Goal: Task Accomplishment & Management: Use online tool/utility

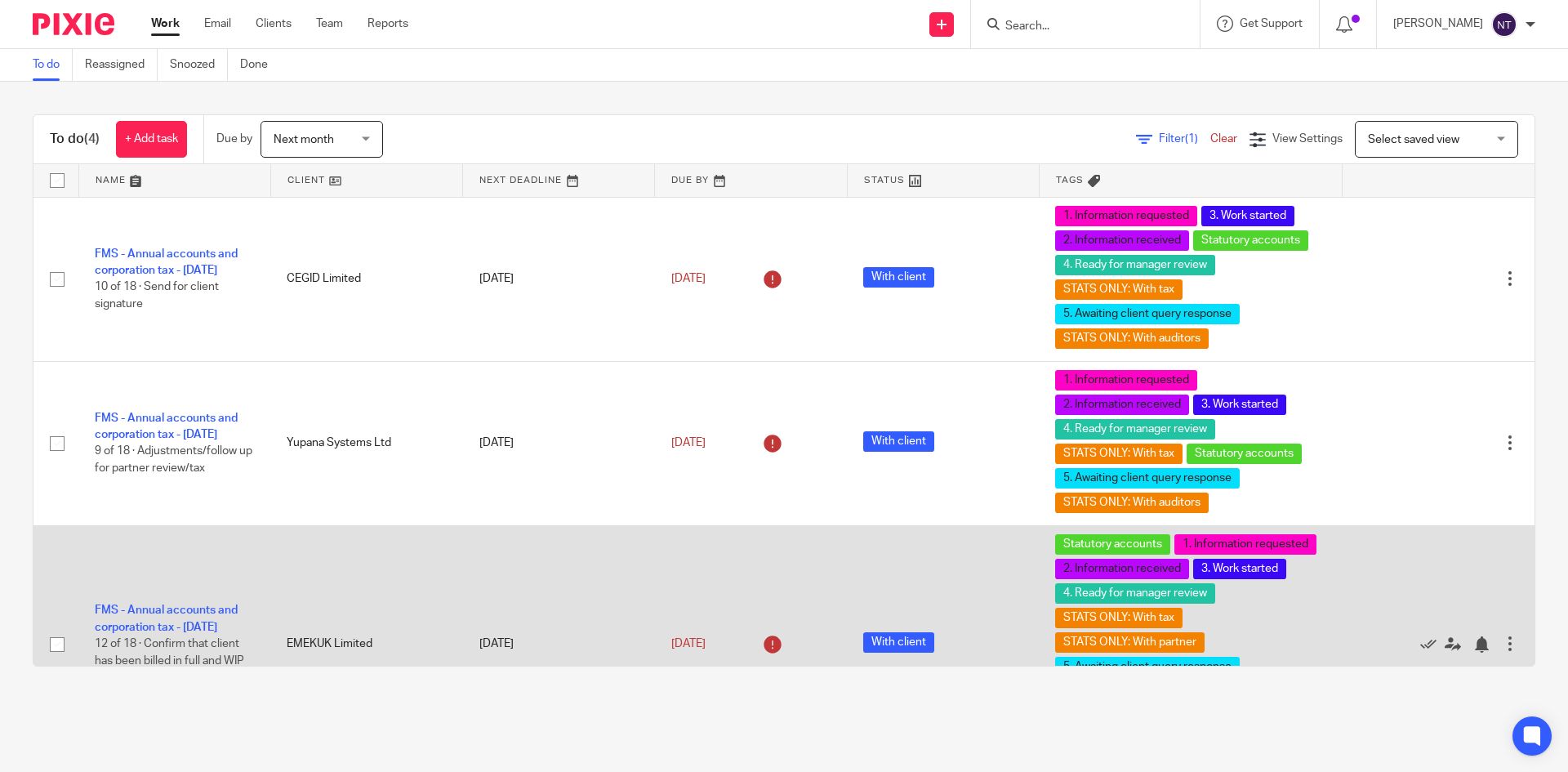
scroll to position [262, 0]
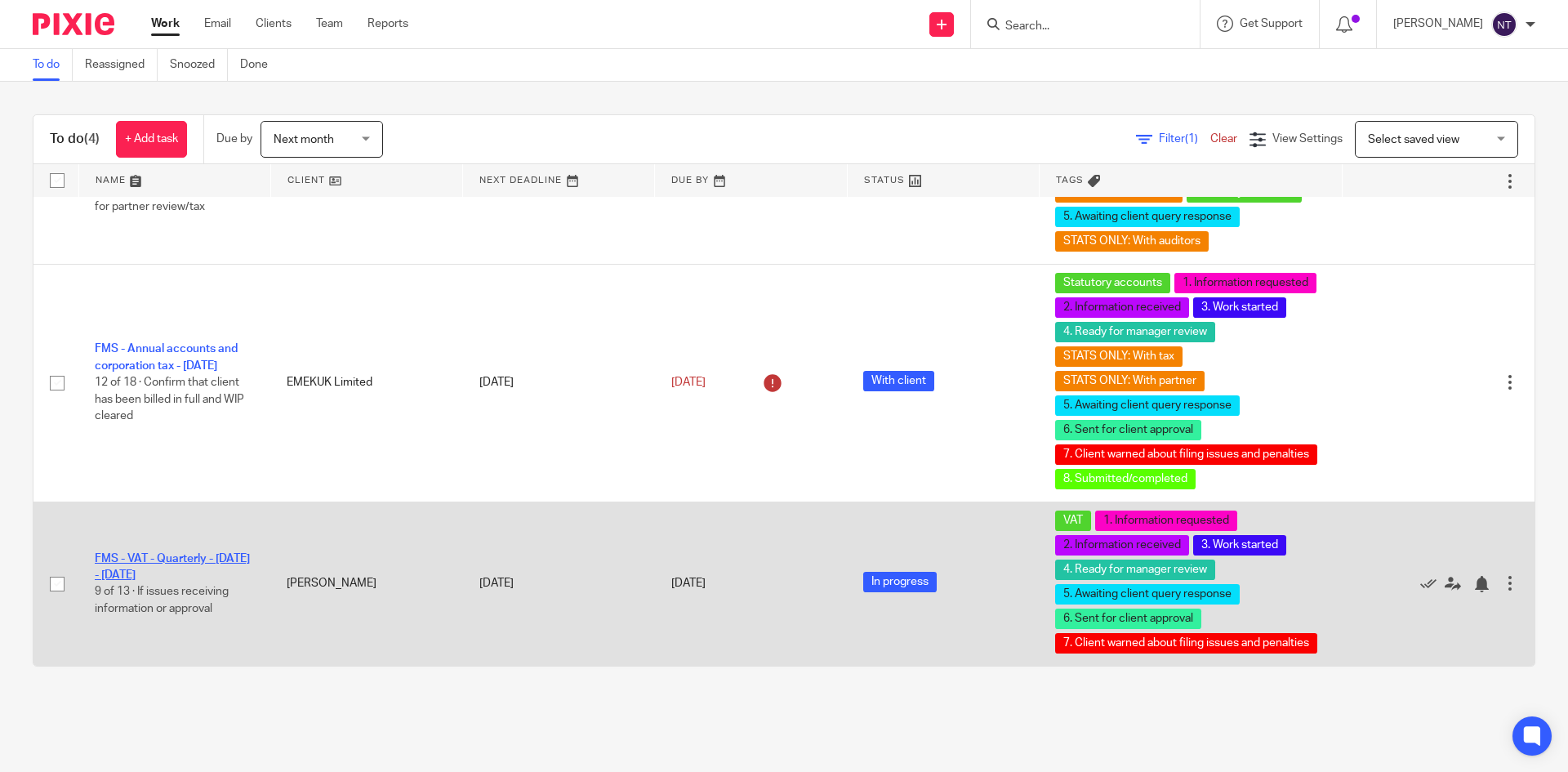
click at [205, 558] on link "FMS - VAT - Quarterly - [DATE] - [DATE]" at bounding box center [172, 566] width 155 height 28
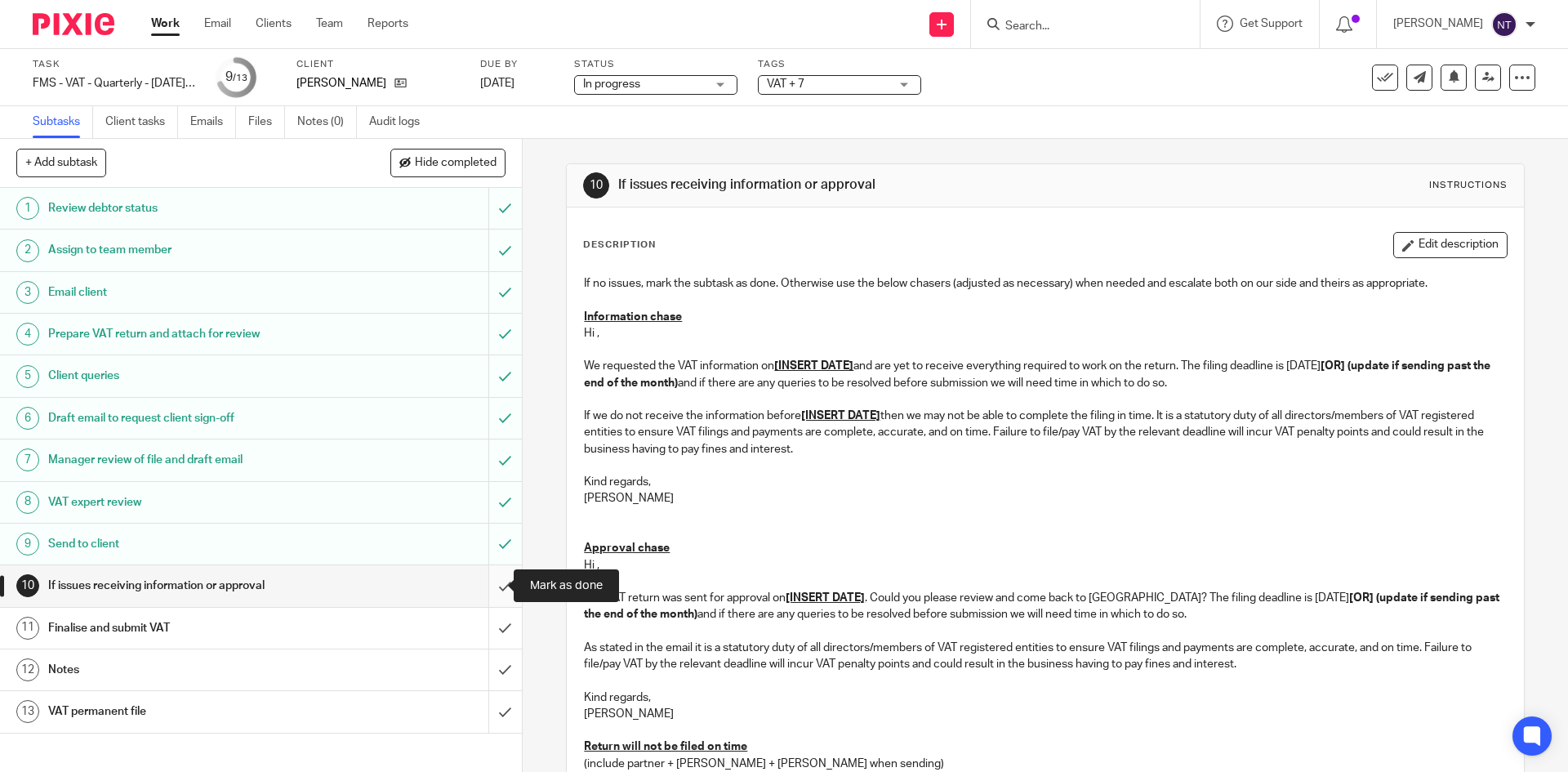
click at [479, 578] on input "submit" at bounding box center [261, 586] width 522 height 41
click at [406, 538] on div "Send to client" at bounding box center [260, 544] width 424 height 25
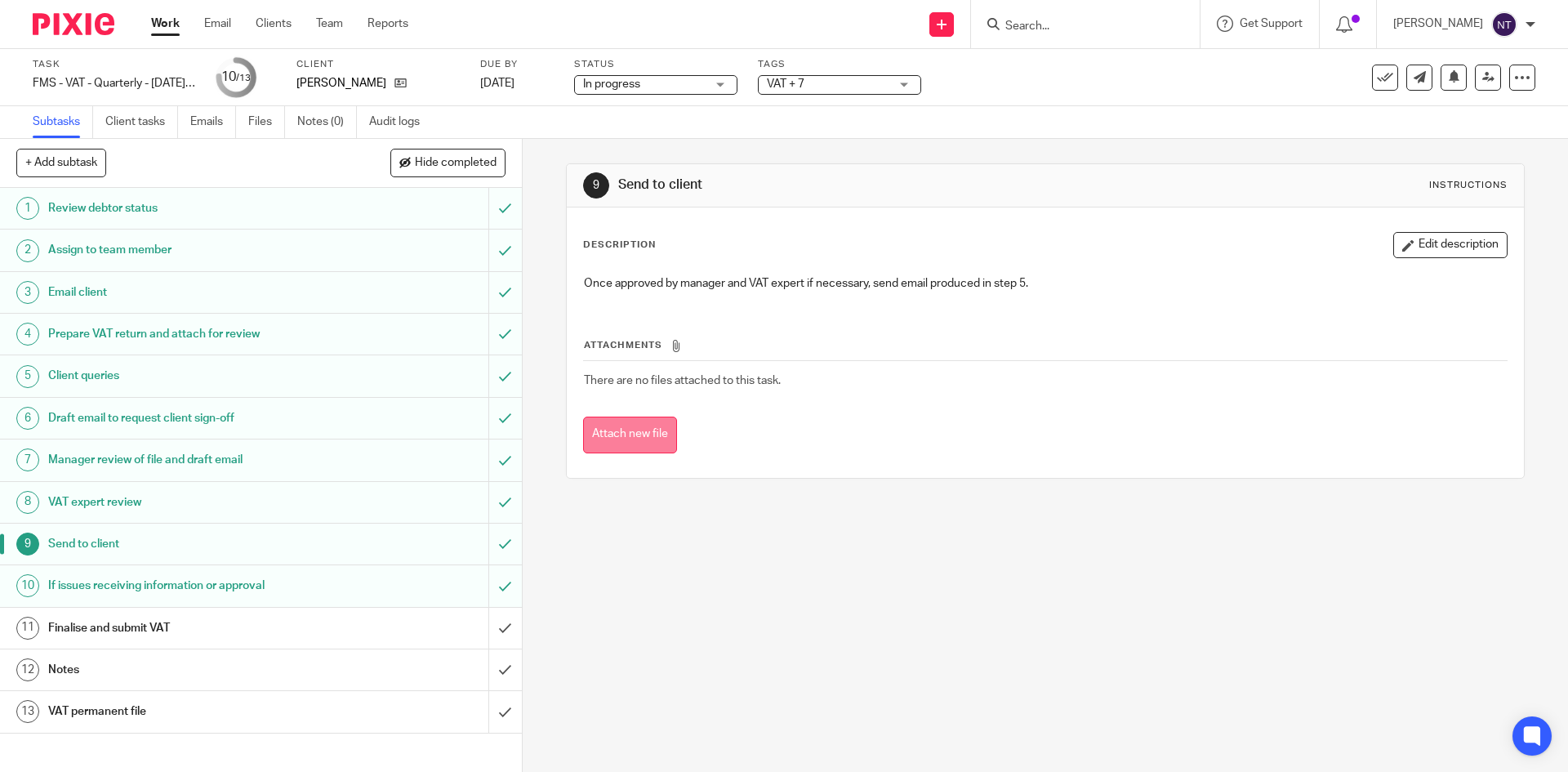
click at [650, 440] on button "Attach new file" at bounding box center [630, 435] width 94 height 37
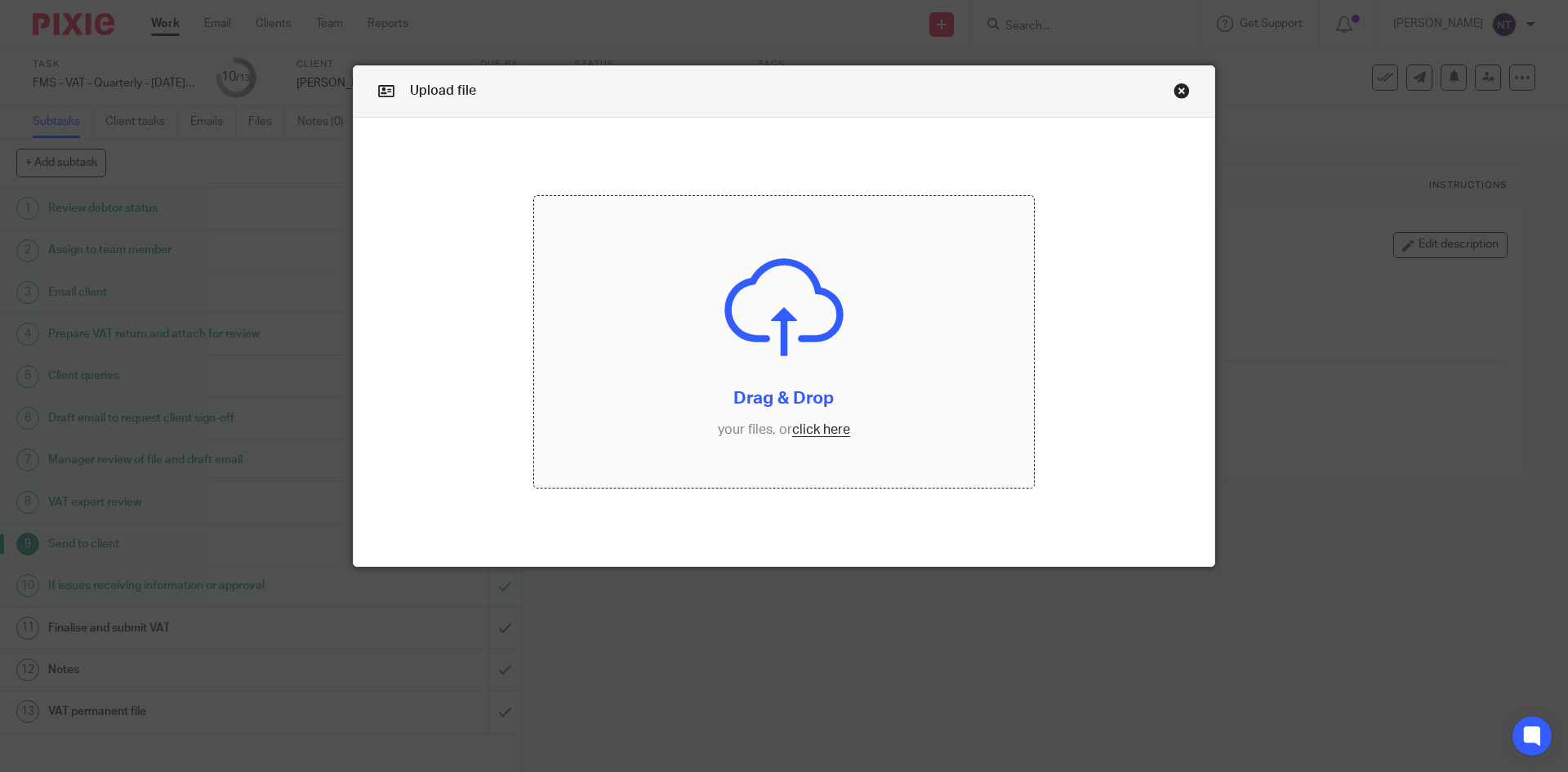
click at [812, 425] on input "file" at bounding box center [784, 342] width 501 height 292
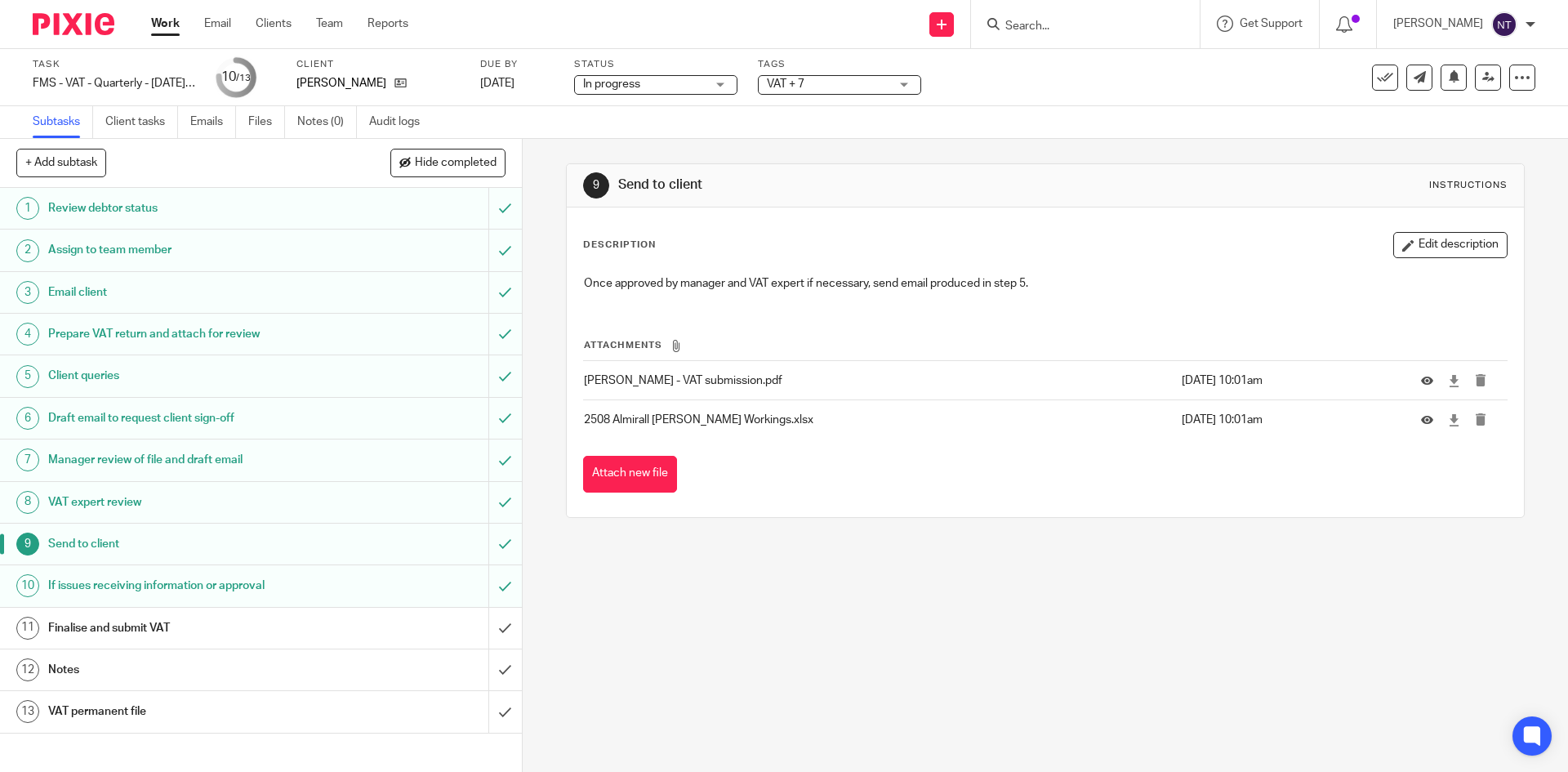
click at [416, 637] on div "Finalise and submit VAT" at bounding box center [260, 628] width 424 height 25
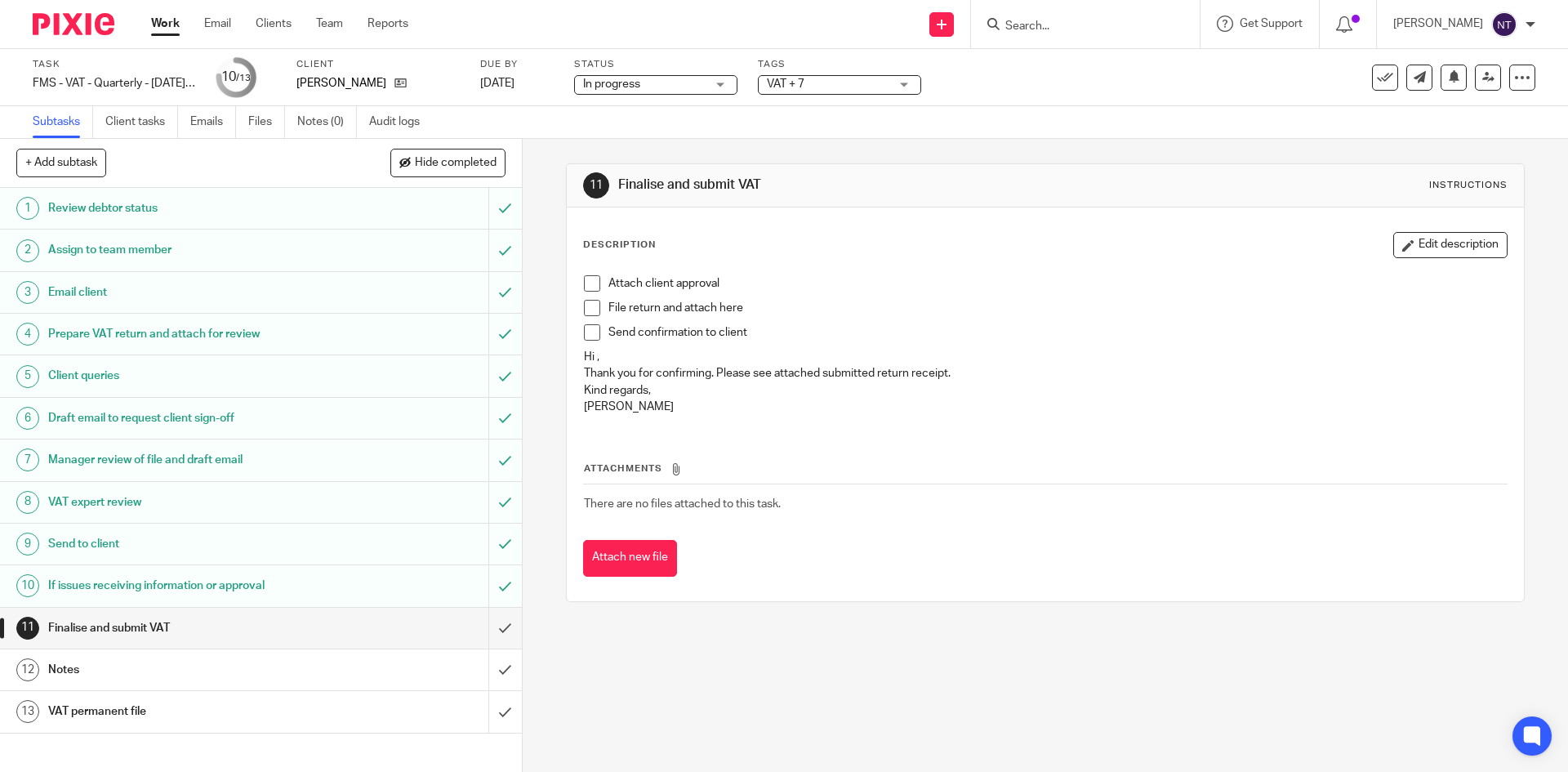
click at [591, 288] on span at bounding box center [592, 283] width 16 height 16
click at [587, 303] on span at bounding box center [592, 307] width 16 height 16
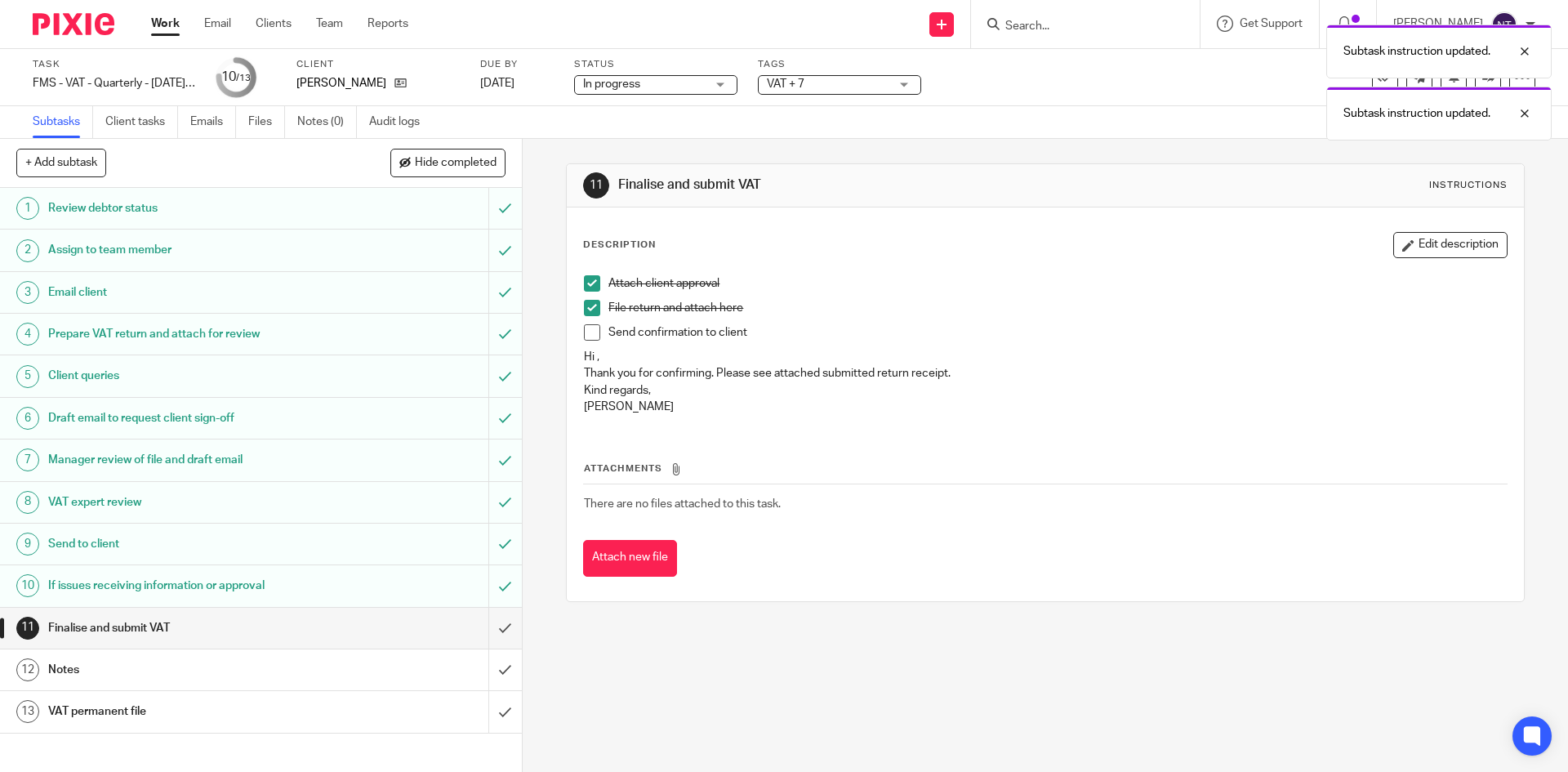
click at [591, 331] on span at bounding box center [592, 332] width 16 height 16
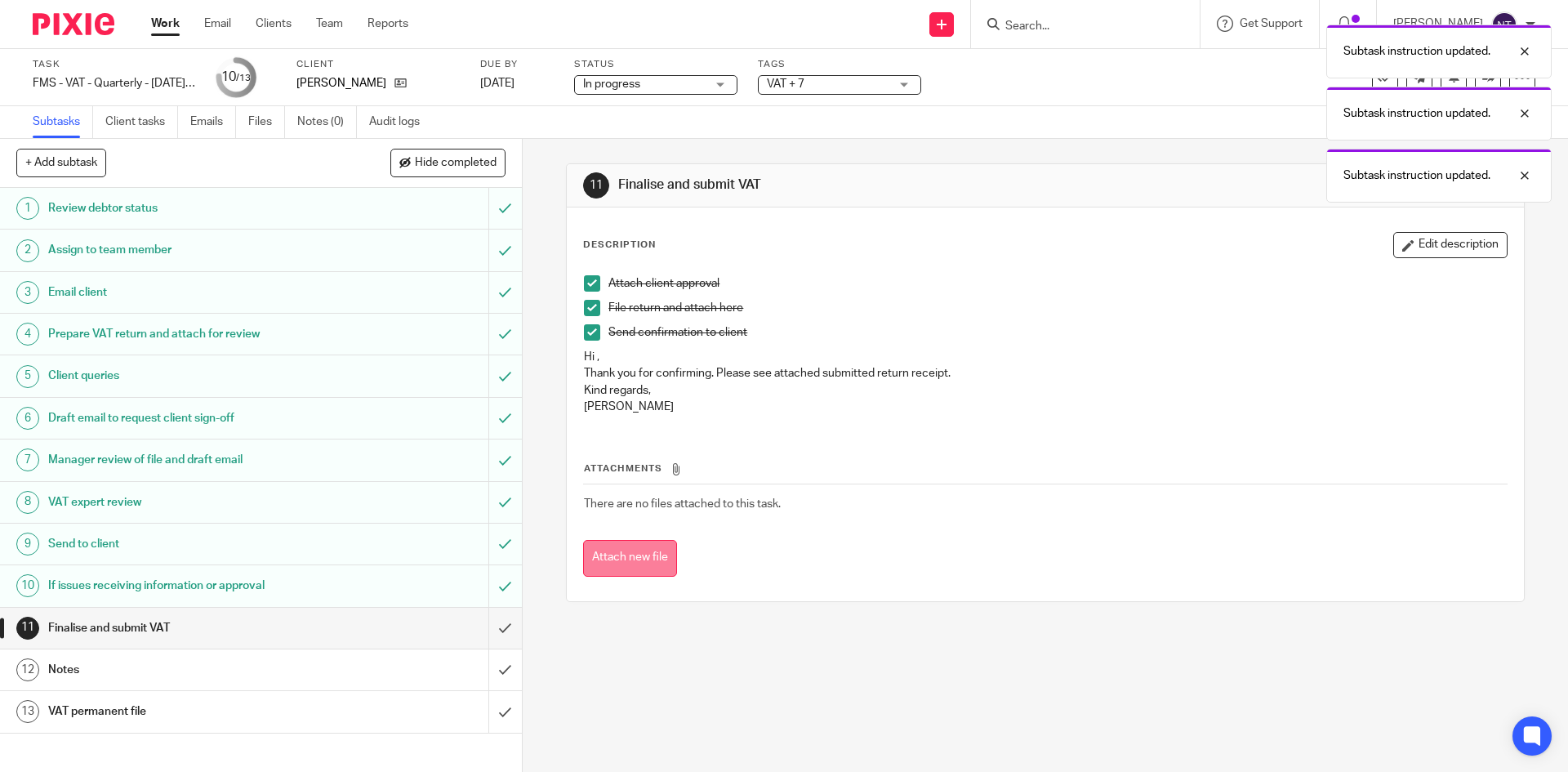
click at [624, 554] on button "Attach new file" at bounding box center [630, 558] width 94 height 37
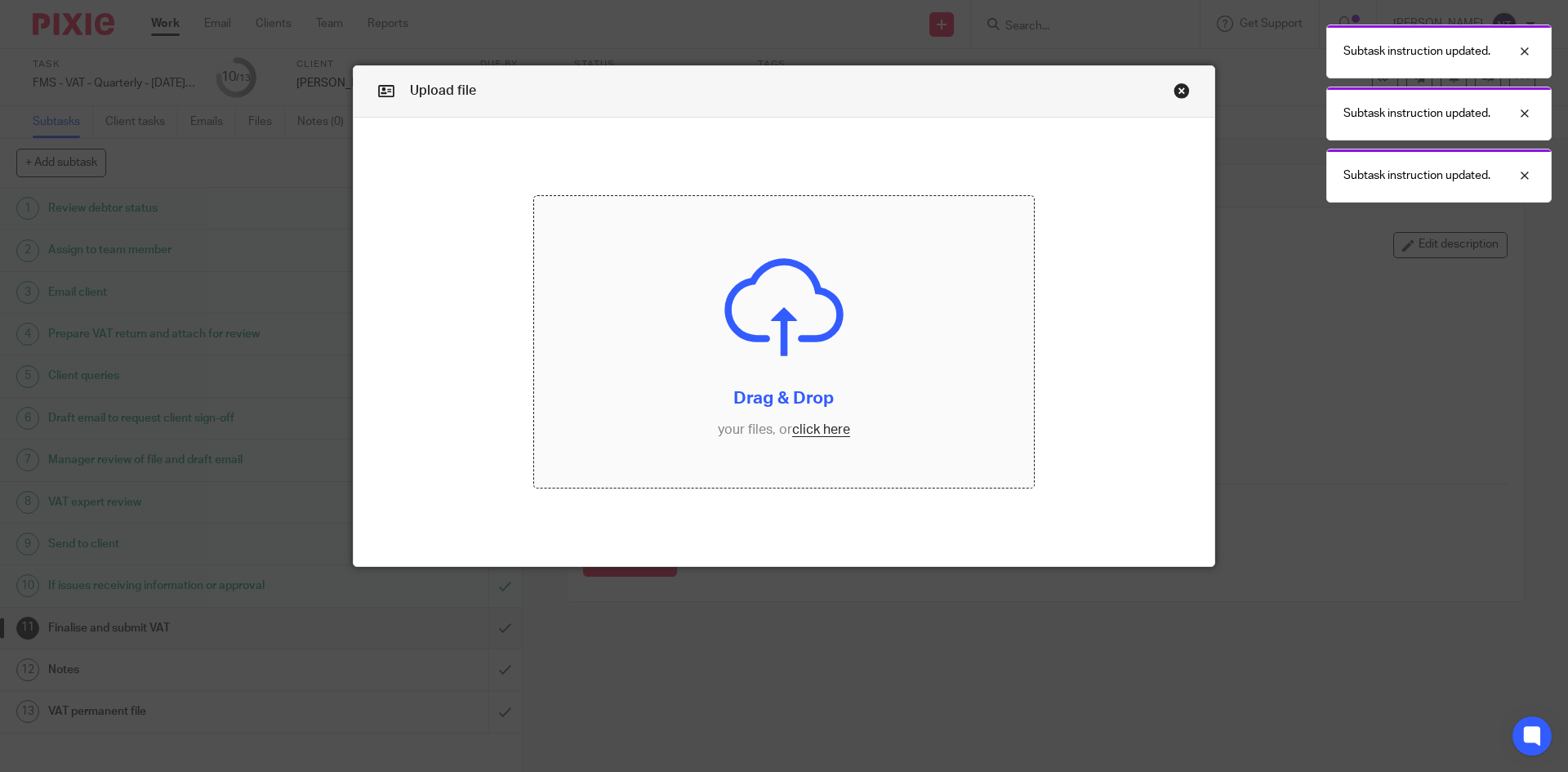
click at [823, 429] on input "file" at bounding box center [784, 342] width 501 height 292
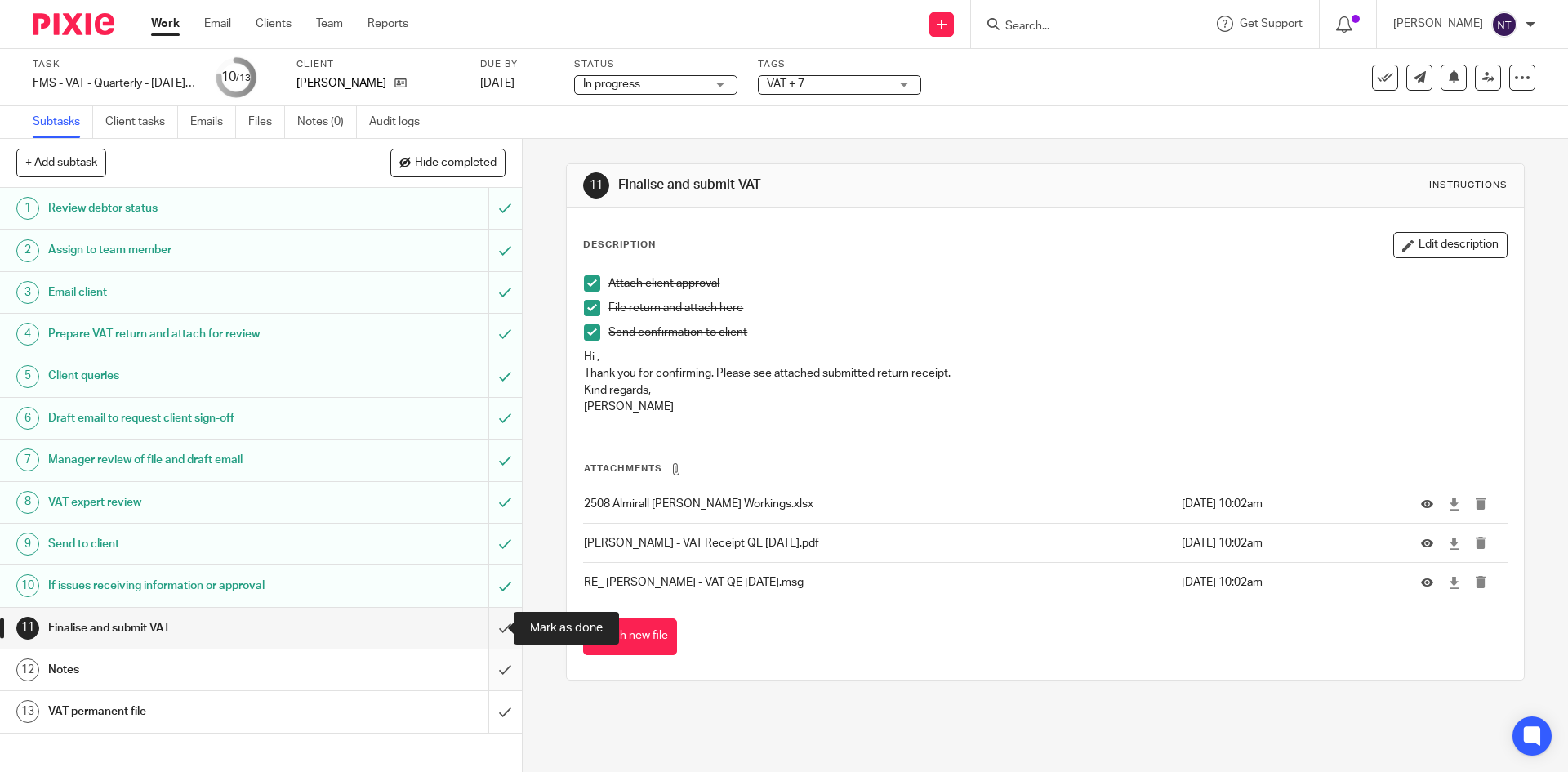
drag, startPoint x: 486, startPoint y: 635, endPoint x: 486, endPoint y: 652, distance: 17.0
click at [486, 635] on input "submit" at bounding box center [261, 628] width 522 height 41
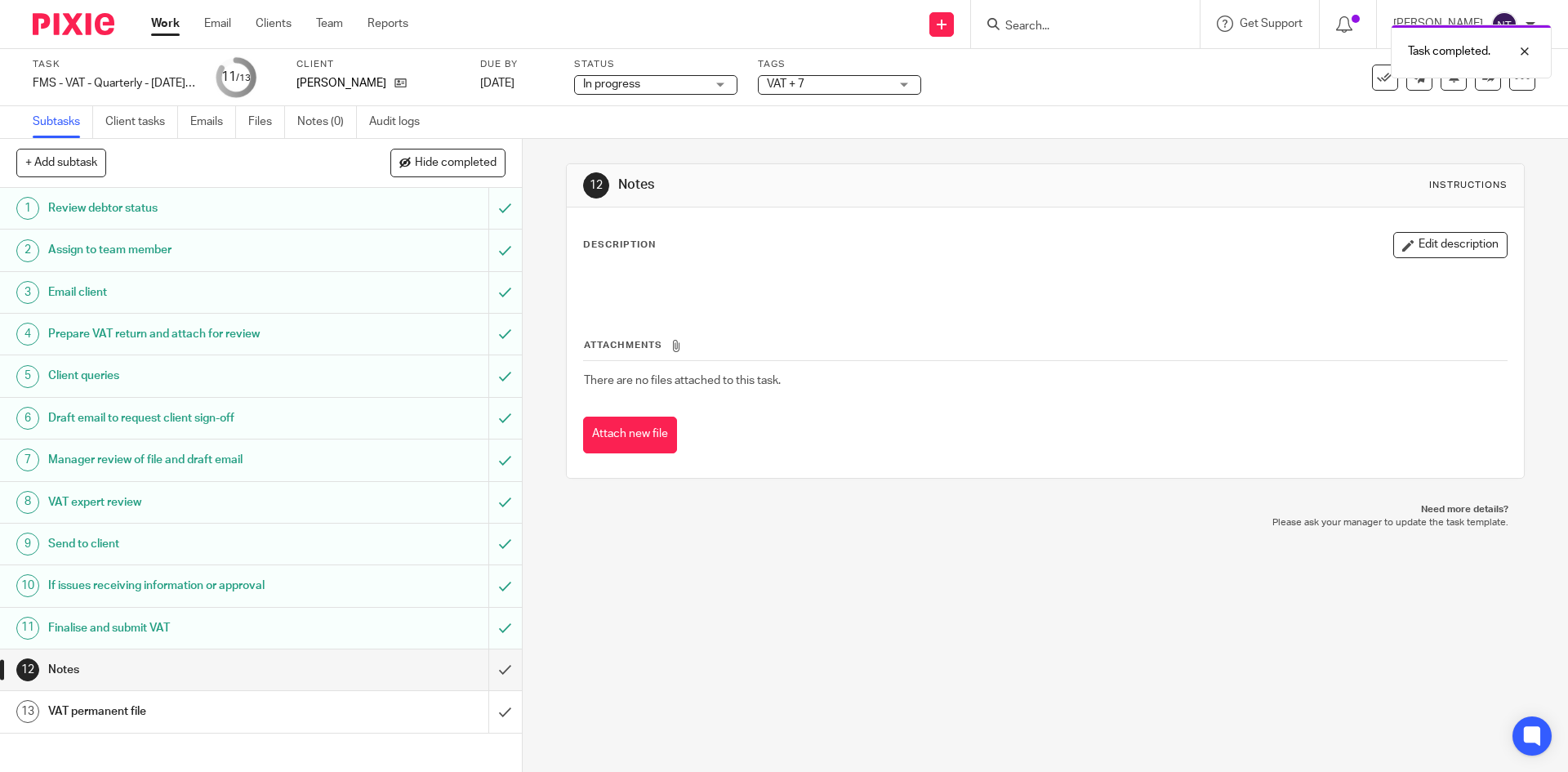
click at [775, 82] on span "VAT + 7" at bounding box center [786, 83] width 37 height 11
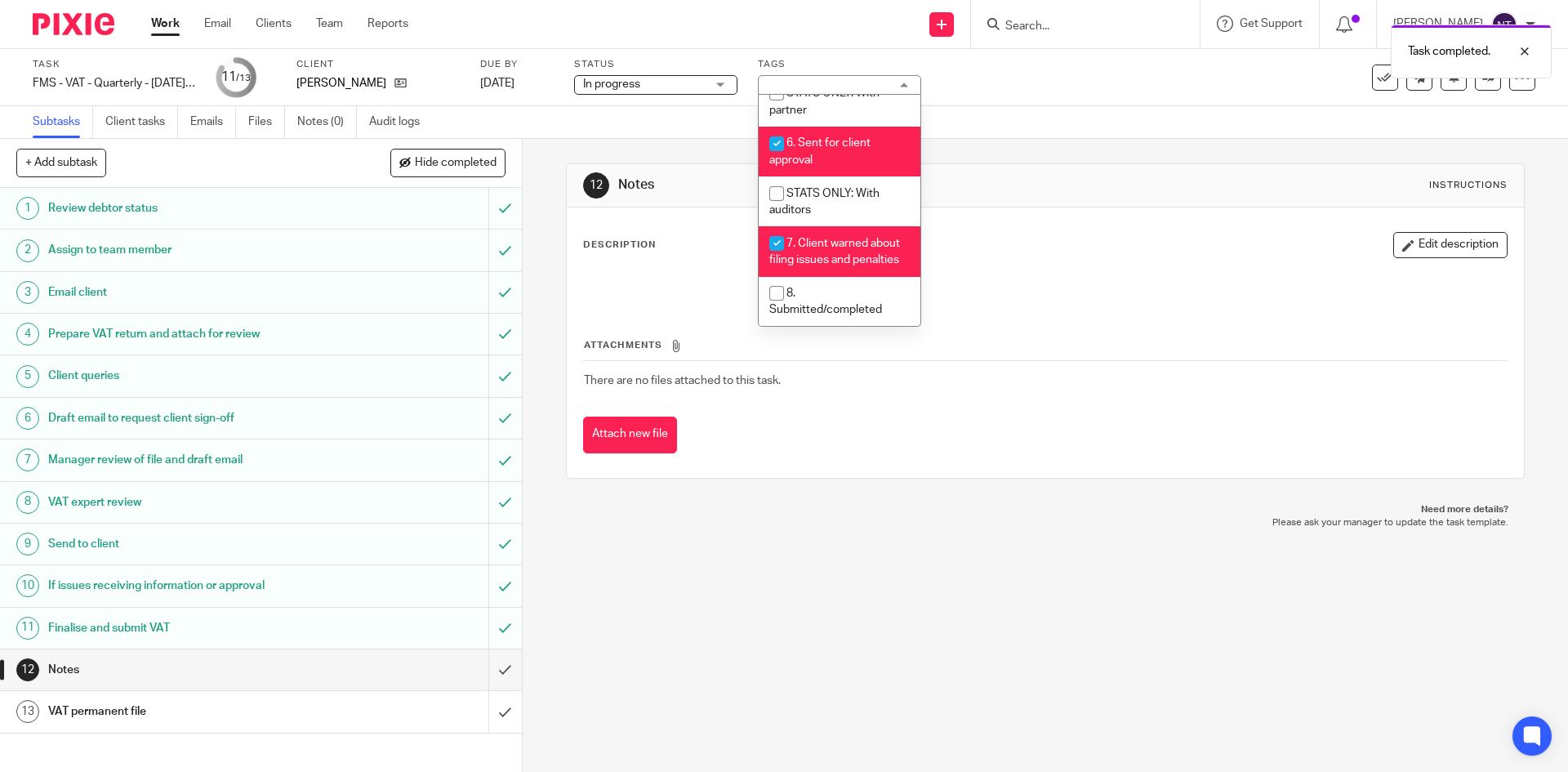
scroll to position [583, 0]
click at [851, 310] on span "8. Submitted/completed" at bounding box center [825, 302] width 113 height 29
checkbox input "true"
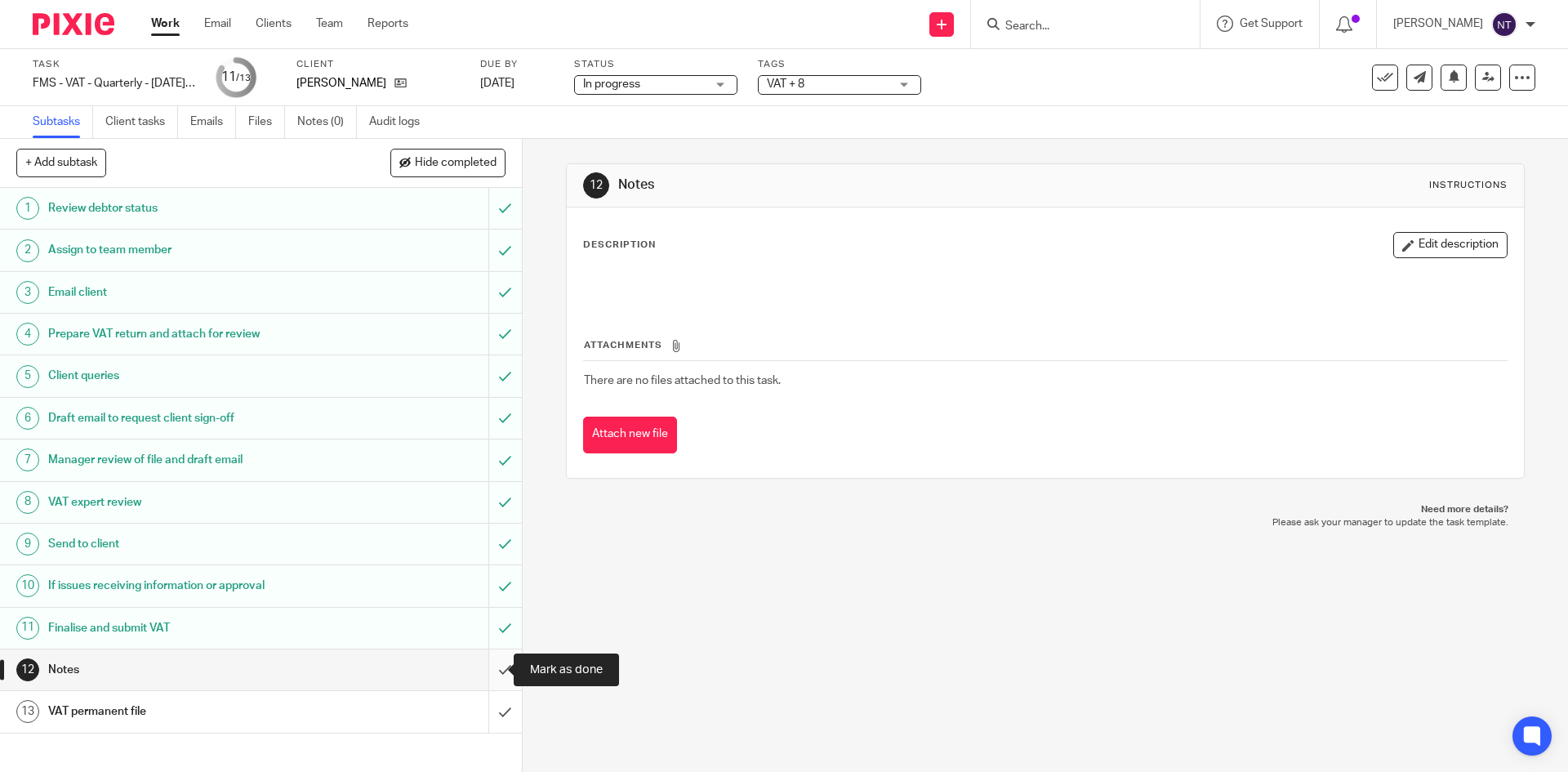
click at [481, 671] on input "submit" at bounding box center [261, 670] width 522 height 41
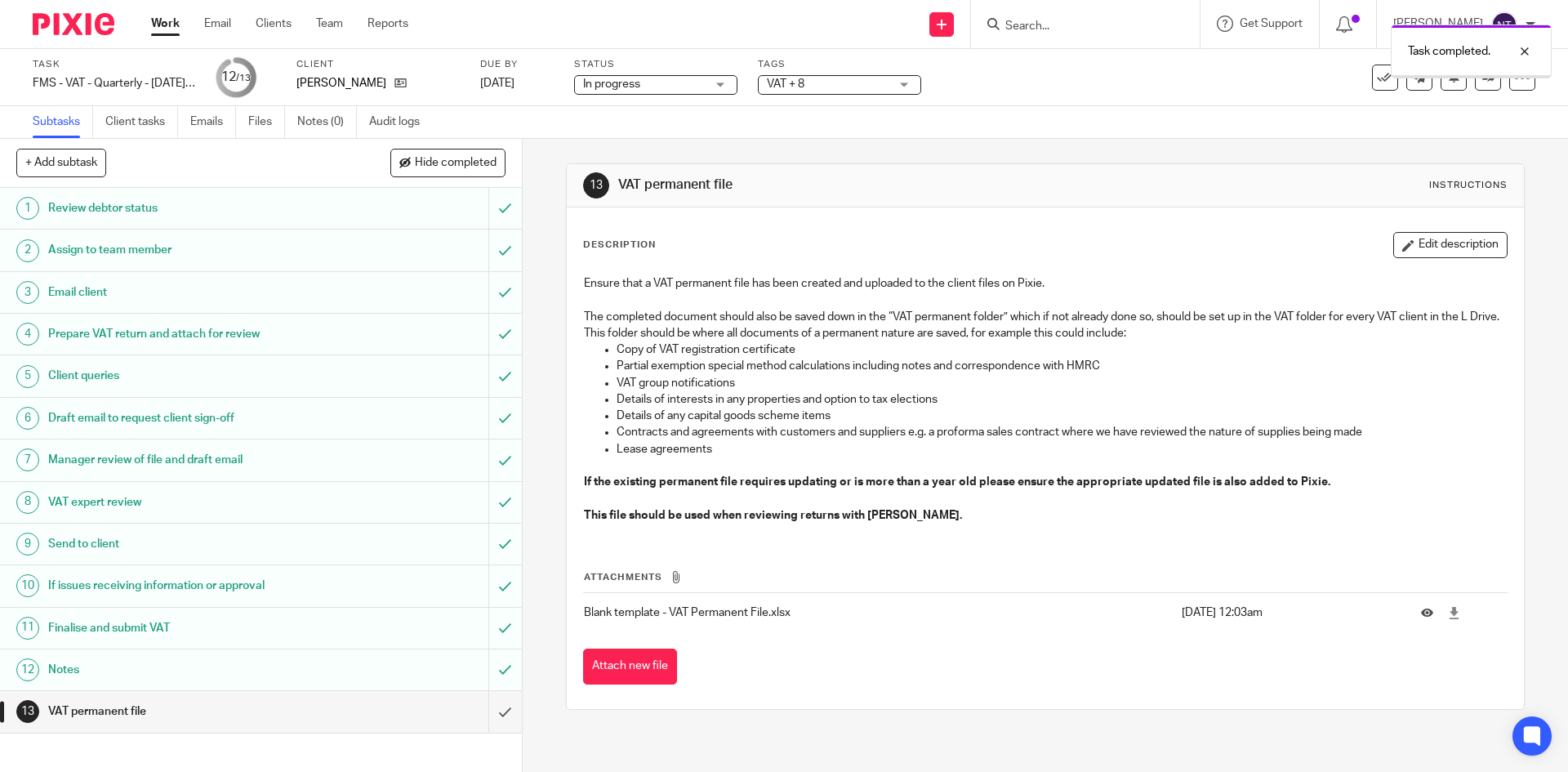
click at [484, 702] on input "submit" at bounding box center [261, 712] width 522 height 41
